Goal: Book appointment/travel/reservation

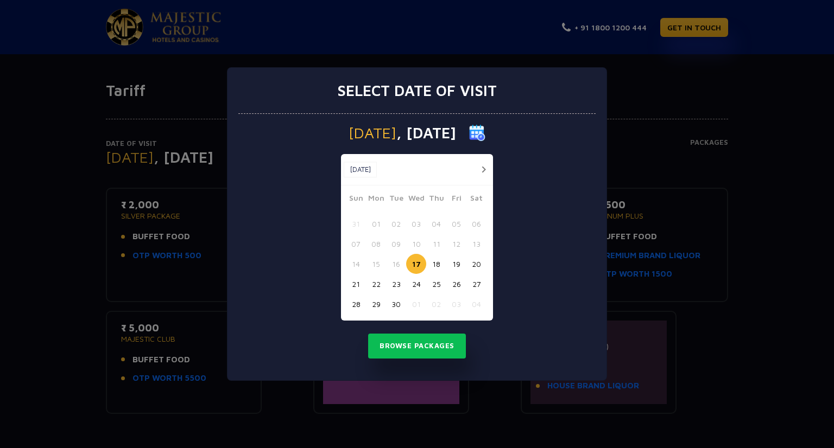
click at [484, 172] on button "button" at bounding box center [484, 170] width 14 height 14
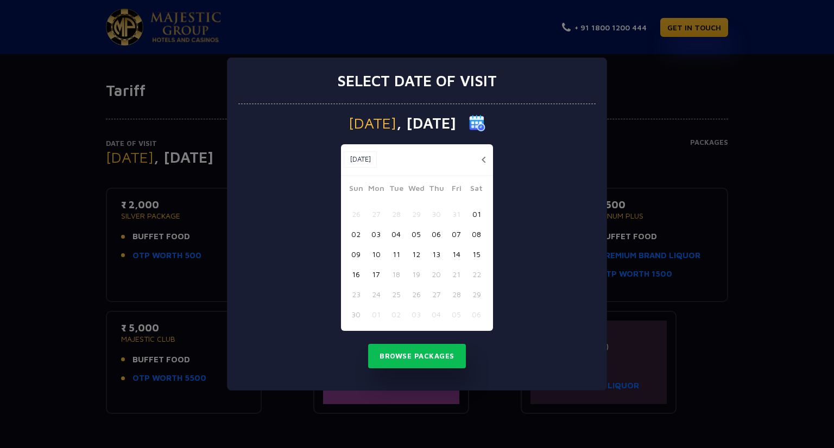
click at [418, 234] on button "05" at bounding box center [416, 234] width 20 height 20
click at [420, 350] on button "Browse Packages" at bounding box center [417, 356] width 98 height 25
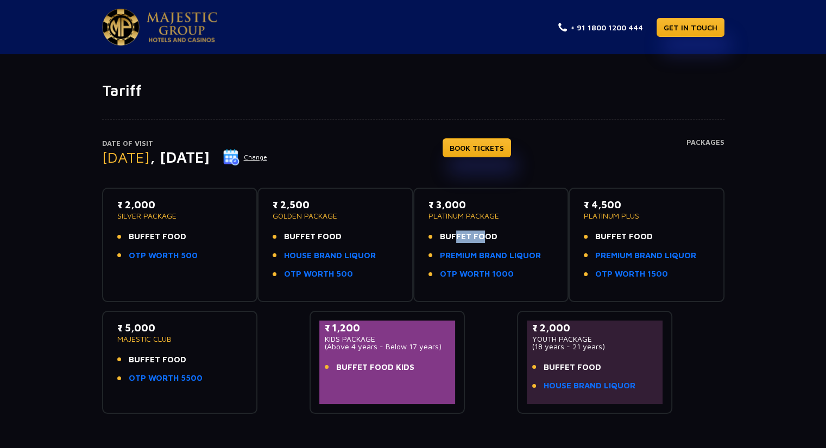
drag, startPoint x: 448, startPoint y: 237, endPoint x: 475, endPoint y: 239, distance: 27.2
click at [475, 239] on span "BUFFET FOOD" at bounding box center [469, 237] width 58 height 12
click at [499, 252] on link "PREMIUM BRAND LIQUOR" at bounding box center [490, 256] width 101 height 12
drag, startPoint x: 585, startPoint y: 202, endPoint x: 618, endPoint y: 198, distance: 32.9
click at [618, 198] on p "₹ 4,500" at bounding box center [645, 205] width 125 height 15
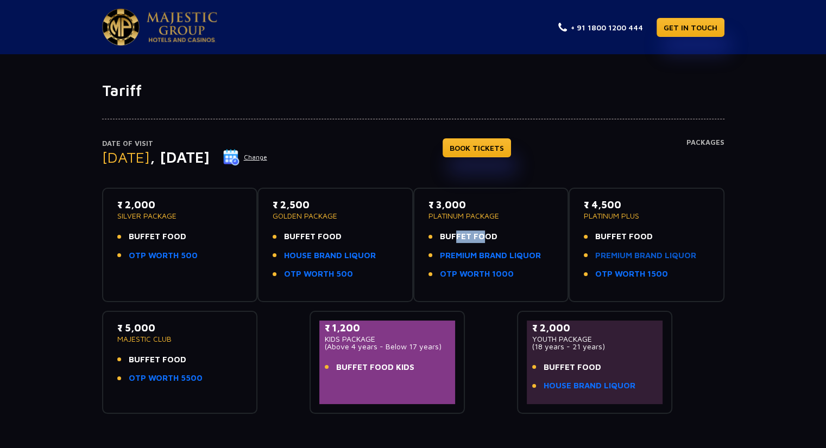
click at [638, 254] on link "PREMIUM BRAND LIQUOR" at bounding box center [645, 256] width 101 height 12
